Goal: Check status

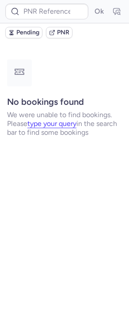
type input "CPFNGF"
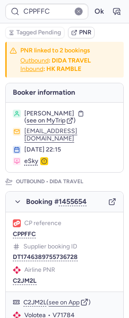
type input "CPXNGU"
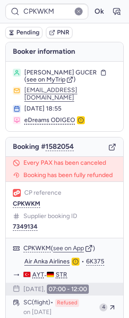
type input "CPJCUG"
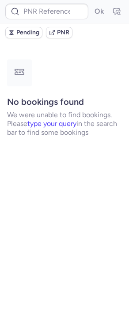
type input "CPJCUG"
type input "DT1739793160378007"
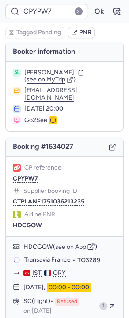
type input "CIVR9G"
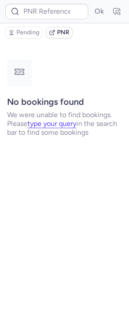
type input "CTPLANE7048983580408"
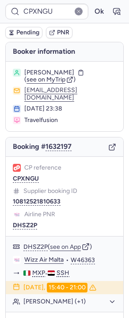
type input "CPJCUG"
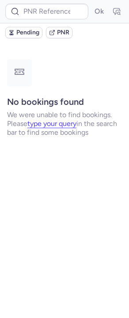
type input "CPFNGF"
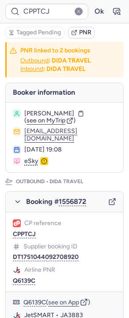
type input "1932166015140122624"
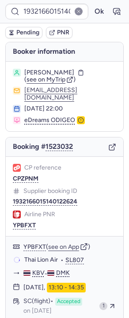
type input "CPRVKN"
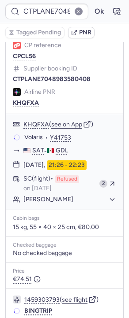
scroll to position [122, 0]
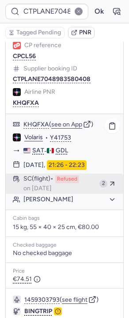
click at [48, 175] on div "SC (flight) Refused on [DATE]" at bounding box center [59, 183] width 72 height 17
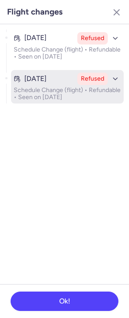
click at [77, 100] on p "Schedule Change (flight) • Refundable • Seen on [DATE]" at bounding box center [67, 94] width 107 height 14
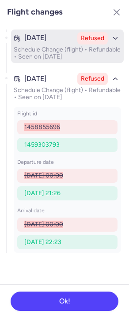
click at [72, 47] on p "Schedule Change (flight) • Refundable • Seen on [DATE]" at bounding box center [67, 53] width 107 height 14
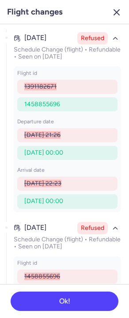
click at [115, 11] on icon "button" at bounding box center [116, 12] width 11 height 11
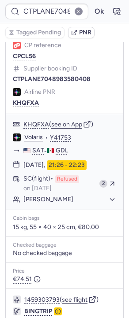
type input "RCC64Z"
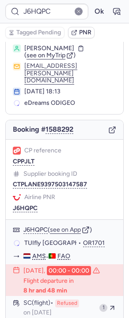
scroll to position [24, 0]
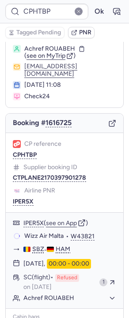
type input "J6HQPC"
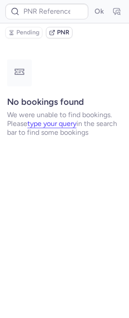
scroll to position [0, 0]
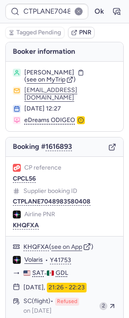
type input "RCC64Z"
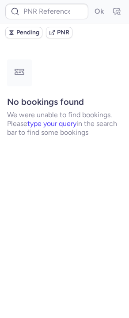
type input "CTPLANE7048983580408"
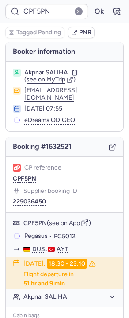
type input "CPDZB7"
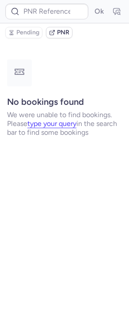
type input "AT4920"
type input "CPFNGF"
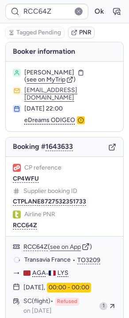
type input "12NDGR"
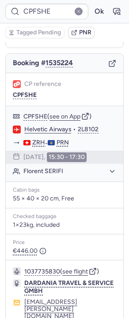
scroll to position [33, 0]
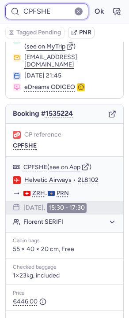
click at [41, 16] on input "CPFSHE" at bounding box center [46, 12] width 83 height 16
paste input "9MG3"
click at [92, 4] on button "Ok" at bounding box center [99, 11] width 14 height 14
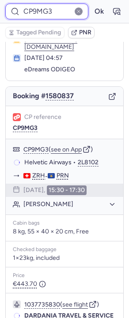
scroll to position [51, 0]
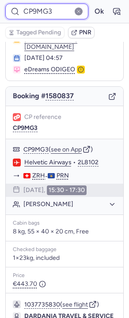
click at [40, 10] on input "CP9MG3" at bounding box center [46, 12] width 83 height 16
paste input "CL56"
click at [92, 4] on button "Ok" at bounding box center [99, 11] width 14 height 14
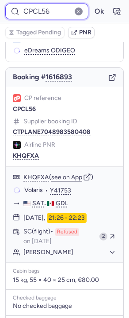
scroll to position [72, 0]
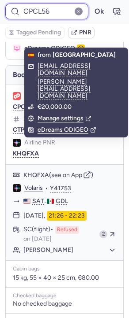
click at [46, 7] on input "CPCL56" at bounding box center [46, 12] width 83 height 16
paste input "4WFU"
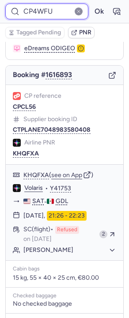
type input "CP4WFU"
click at [92, 4] on button "Ok" at bounding box center [99, 11] width 14 height 14
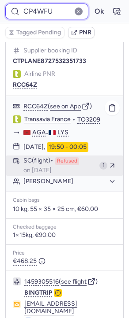
scroll to position [137, 0]
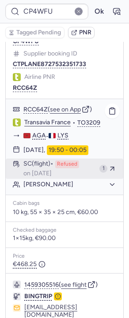
click at [46, 160] on div "SC (flight) Refused on [DATE]" at bounding box center [59, 168] width 72 height 17
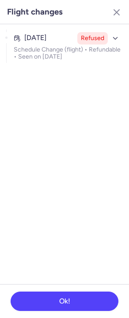
click at [58, 64] on ul "[DATE] Refused Schedule Change (flight) • Refundable • Seen on [DATE]" at bounding box center [64, 46] width 129 height 44
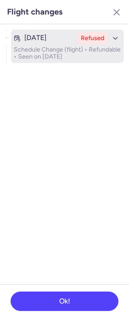
click at [58, 59] on p "Schedule Change (flight) • Refundable • Seen on [DATE]" at bounding box center [67, 53] width 107 height 14
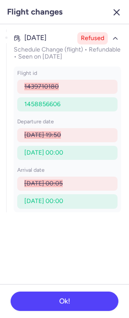
click at [116, 19] on button "button" at bounding box center [116, 12] width 14 height 14
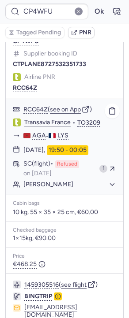
scroll to position [170, 0]
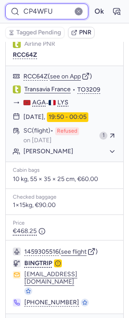
click at [44, 10] on input "CP4WFU" at bounding box center [46, 12] width 83 height 16
paste input "PJLT"
click at [92, 4] on button "Ok" at bounding box center [99, 11] width 14 height 14
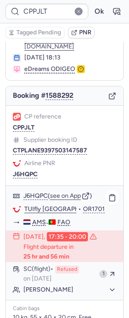
scroll to position [84, 0]
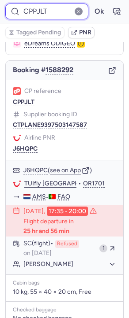
click at [38, 7] on input "CPPJLT" at bounding box center [46, 12] width 83 height 16
click at [39, 7] on input "CPPJLT" at bounding box center [46, 12] width 83 height 16
paste input "FSHE"
type input "CPFSHE"
click at [92, 4] on button "Ok" at bounding box center [99, 11] width 14 height 14
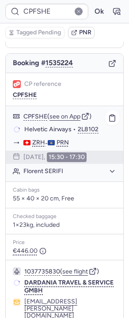
click at [43, 167] on button "Florent SERIFI" at bounding box center [69, 171] width 93 height 8
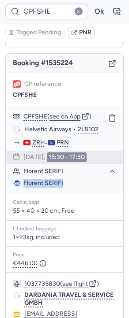
drag, startPoint x: 75, startPoint y: 174, endPoint x: 22, endPoint y: 173, distance: 52.4
click at [22, 179] on li "Florent SERIFI" at bounding box center [64, 183] width 103 height 9
copy span "Florent SERIFI"
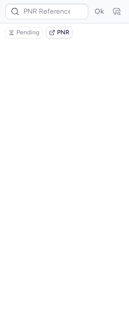
scroll to position [0, 0]
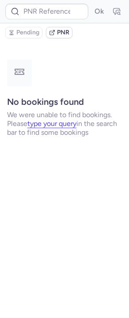
type input "CPFSHE"
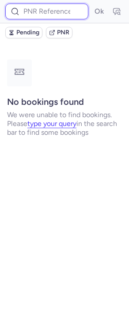
click at [41, 15] on input at bounding box center [46, 12] width 83 height 16
paste input "CPFSHE"
click at [92, 4] on button "Ok" at bounding box center [99, 11] width 14 height 14
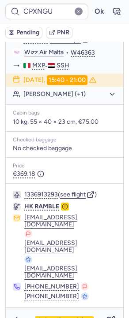
scroll to position [93, 0]
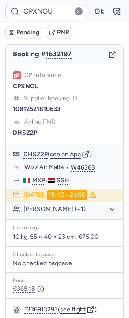
click at [112, 58] on icon "button" at bounding box center [112, 55] width 8 height 8
type input "CPFSHE"
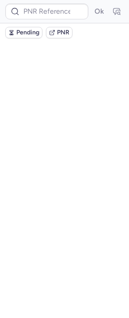
scroll to position [0, 0]
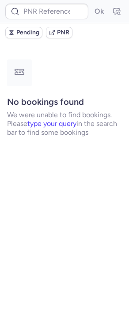
type input "CPFSHE"
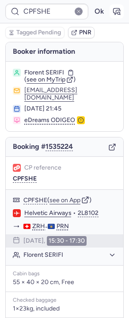
click at [111, 10] on button "button" at bounding box center [116, 11] width 14 height 14
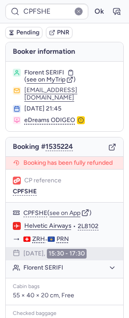
scroll to position [171, 0]
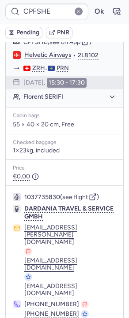
type input "CPKWKM"
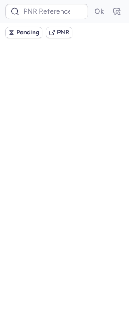
scroll to position [0, 0]
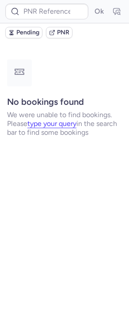
type input "CPKWKM"
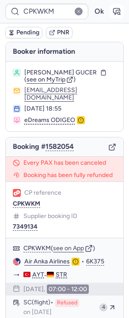
click at [115, 6] on button "button" at bounding box center [116, 11] width 14 height 14
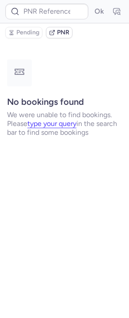
type input "CPKWKM"
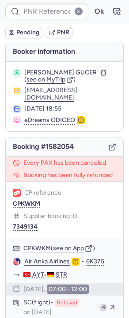
type input "CPKWKM"
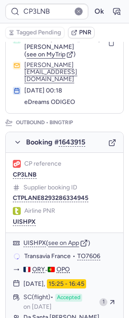
scroll to position [97, 0]
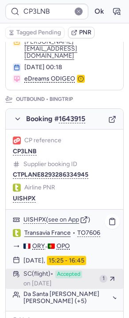
click at [66, 271] on span "Accepted" at bounding box center [68, 275] width 27 height 8
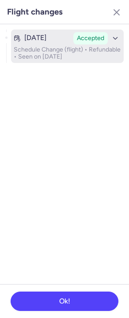
click at [63, 49] on p "Schedule Change (flight) • Refundable • Seen on [DATE]" at bounding box center [67, 53] width 107 height 14
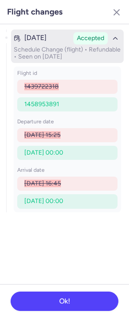
click at [78, 46] on p "Schedule Change (flight) • Refundable • Seen on [DATE]" at bounding box center [67, 53] width 107 height 14
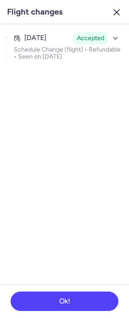
click at [113, 17] on icon "button" at bounding box center [116, 12] width 11 height 11
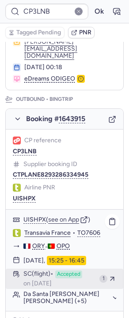
click at [80, 271] on div "SC (flight) Accepted on [DATE]" at bounding box center [59, 279] width 72 height 17
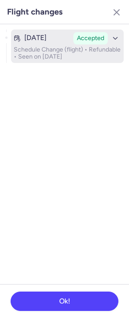
click at [60, 53] on p "Schedule Change (flight) • Refundable • Seen on [DATE]" at bounding box center [67, 53] width 107 height 14
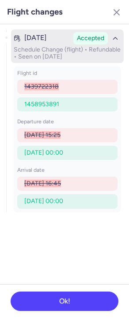
click at [60, 53] on p "Schedule Change (flight) • Refundable • Seen on [DATE]" at bounding box center [67, 53] width 107 height 14
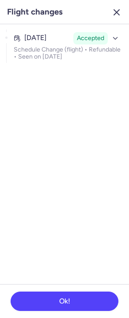
click at [112, 13] on icon "button" at bounding box center [116, 12] width 11 height 11
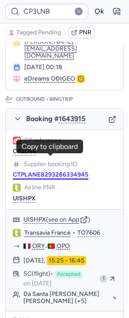
scroll to position [0, 0]
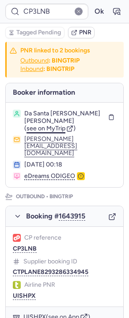
click at [54, 128] on span "see on MyTrip" at bounding box center [45, 128] width 39 height 7
click at [18, 239] on div "CP reference CP3LNB Supplier booking ID CTPLANE8293286334945 Airline PNR UISHPX" at bounding box center [64, 267] width 117 height 80
click at [24, 245] on button "CP3LNB" at bounding box center [25, 248] width 24 height 7
type input "CPKKWX"
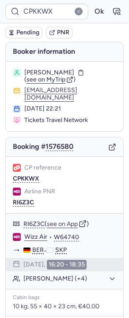
drag, startPoint x: 119, startPoint y: 103, endPoint x: 6, endPoint y: 104, distance: 112.4
click at [6, 104] on section "[PERSON_NAME] ( see on MyTrip ) [EMAIL_ADDRESS][DOMAIN_NAME] [DATE] 22:21 Ticke…" at bounding box center [64, 97] width 117 height 70
copy button "[EMAIL_ADDRESS][DOMAIN_NAME]"
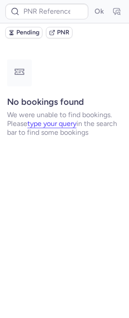
type input "CPKWKM"
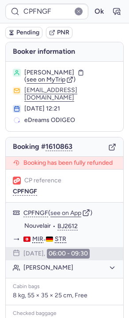
type input "CPFSHE"
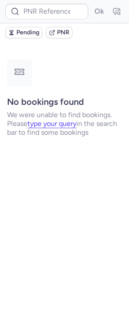
type input "CPXNGU"
type input "CTPLANE7048983580408"
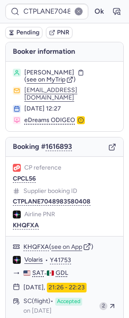
type input "CPKWKM"
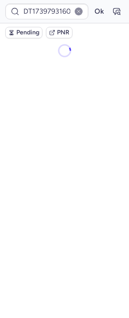
type input "CPKWKM"
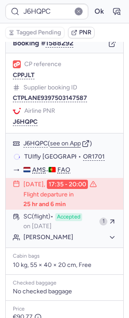
scroll to position [108, 0]
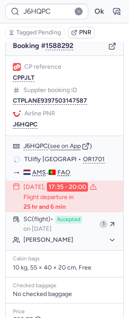
type input "CPXNGU"
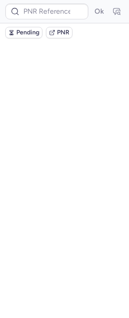
scroll to position [0, 0]
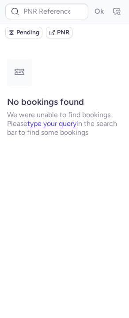
type input "CPXSBL"
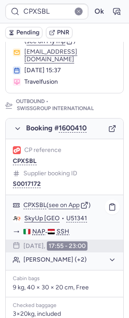
scroll to position [87, 0]
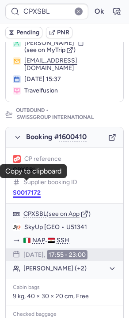
click at [31, 189] on button "S0017172" at bounding box center [27, 192] width 28 height 7
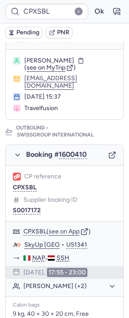
scroll to position [121, 0]
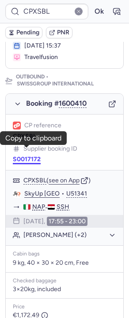
click at [32, 156] on button "S0017172" at bounding box center [27, 159] width 28 height 7
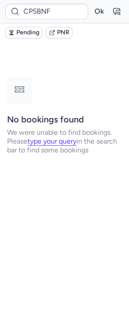
scroll to position [0, 0]
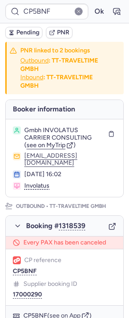
type input "CPKWKM"
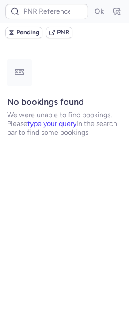
type input "CP7KR8"
type input "CPXSBL"
type input "CPILLE"
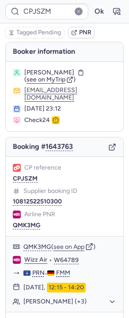
type input "CPAKZD"
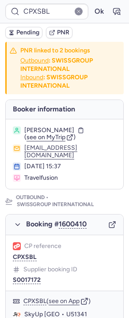
type input "CPKWKM"
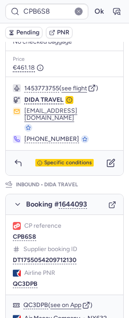
scroll to position [560, 0]
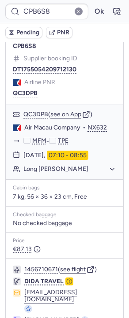
type input "CP7KR8"
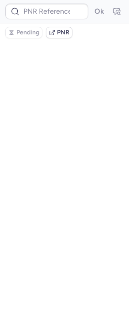
scroll to position [0, 0]
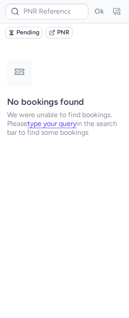
type input "CPJSZM"
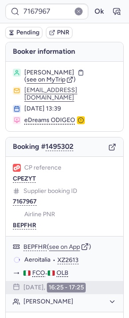
type input "001KUM"
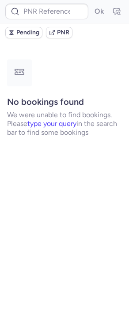
type input "CPSJEO"
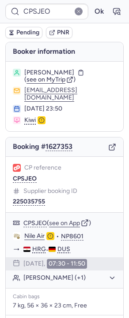
click at [108, 143] on icon "button" at bounding box center [112, 147] width 8 height 8
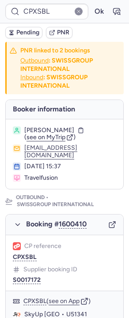
type input "CPKKWX"
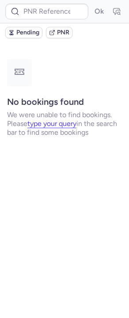
type input "CPMV2H"
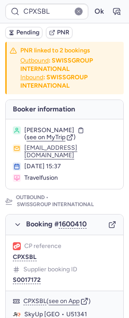
type input "CPKWKM"
